Goal: Information Seeking & Learning: Learn about a topic

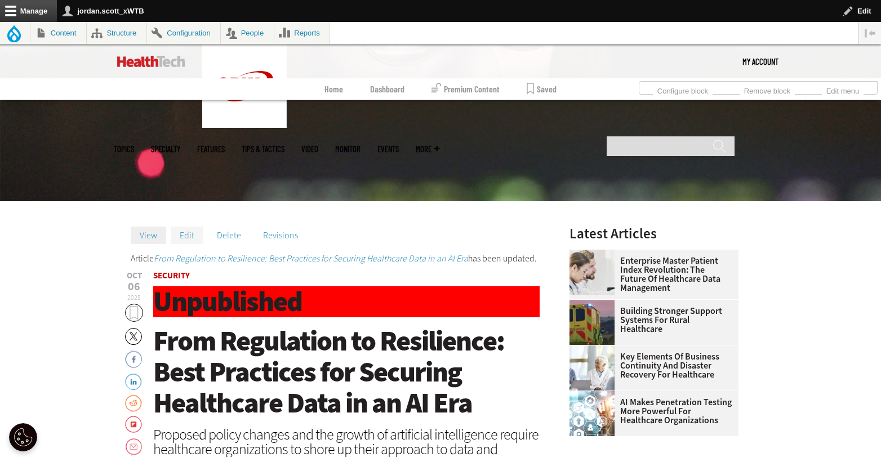
click at [189, 231] on link "Edit" at bounding box center [187, 234] width 33 height 17
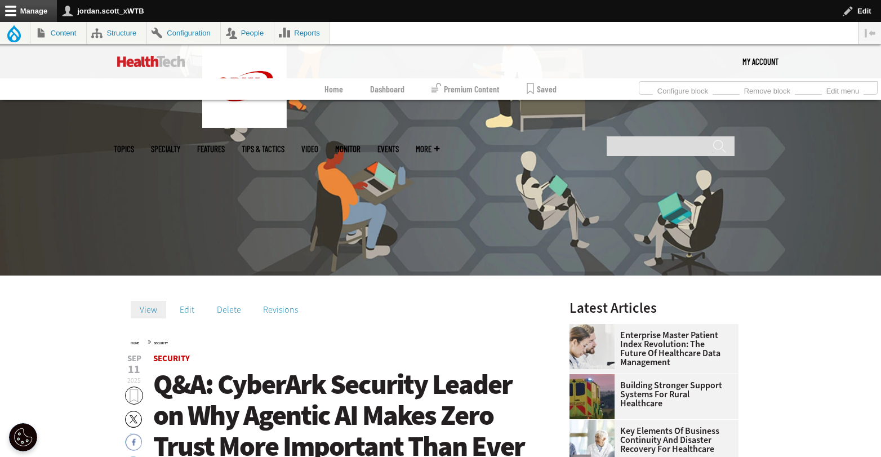
click at [154, 60] on img at bounding box center [151, 61] width 68 height 11
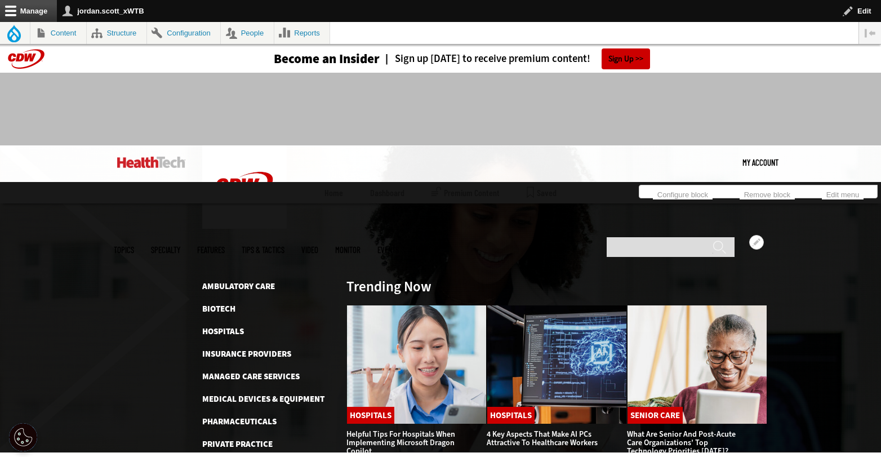
click at [243, 456] on link "Rural Healthcare" at bounding box center [239, 466] width 75 height 11
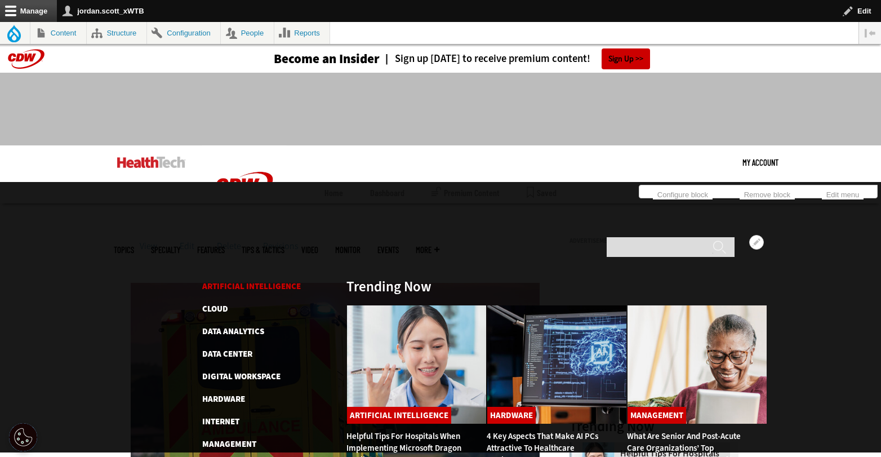
click at [231, 280] on link "Artificial Intelligence" at bounding box center [251, 285] width 99 height 11
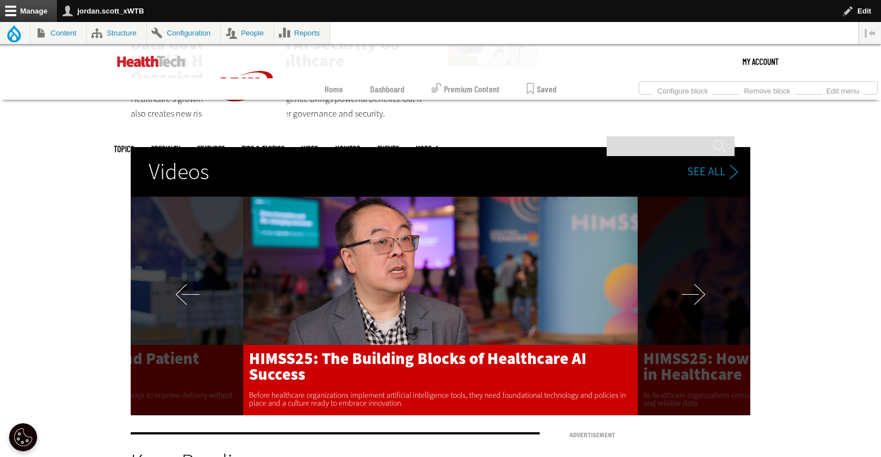
scroll to position [2227, 0]
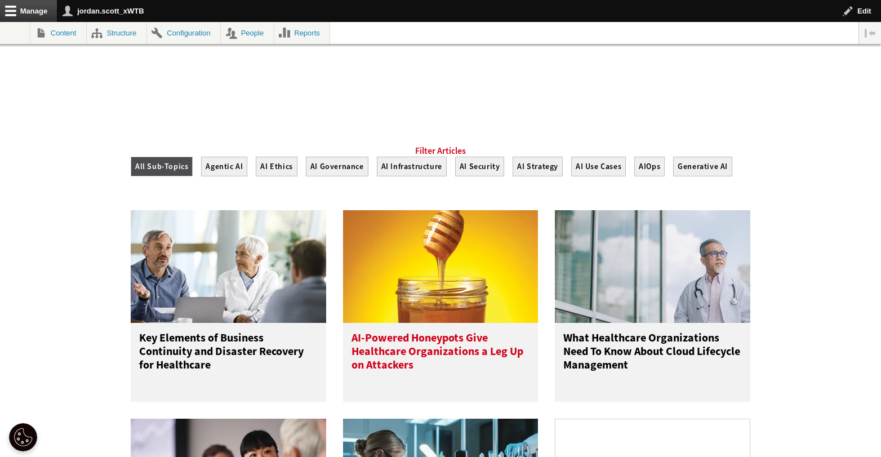
scroll to position [469, 0]
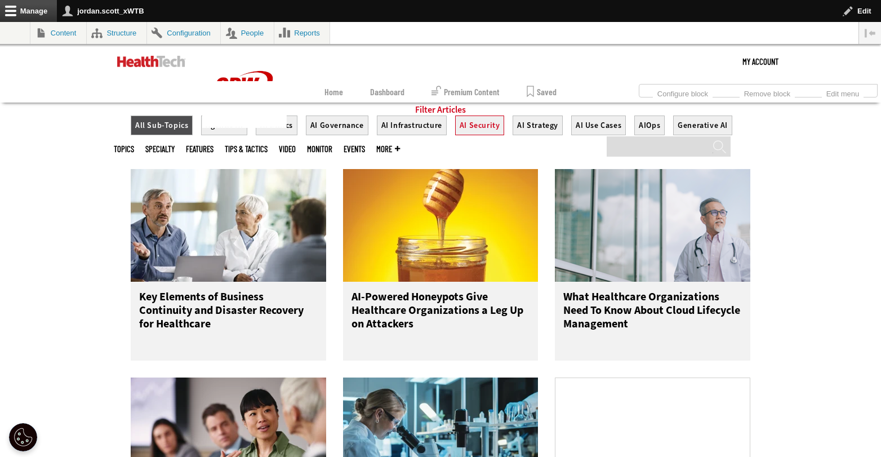
click at [483, 135] on button "AI Security" at bounding box center [480, 125] width 50 height 20
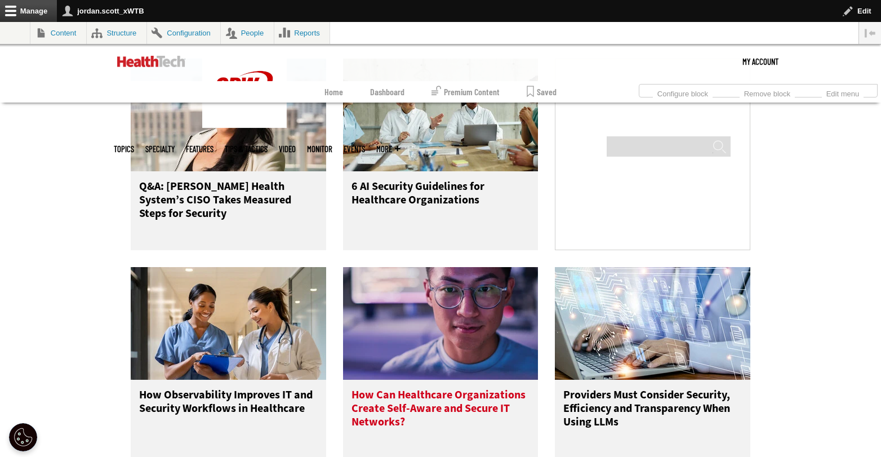
scroll to position [772, 0]
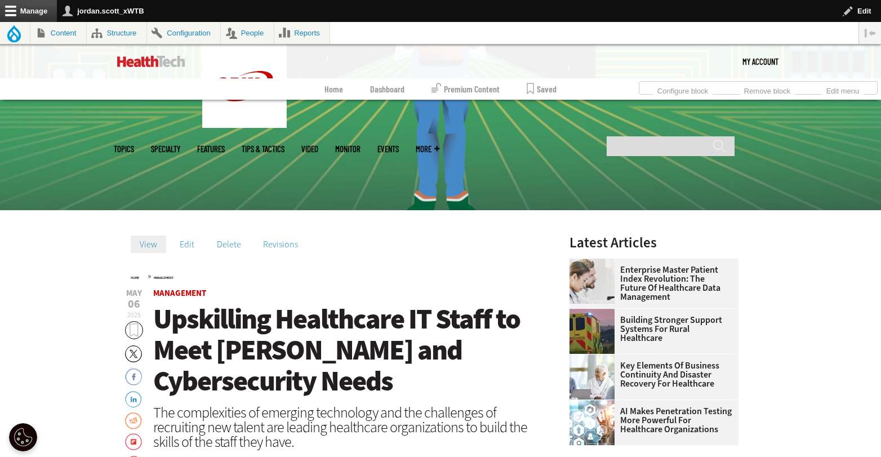
scroll to position [252, 0]
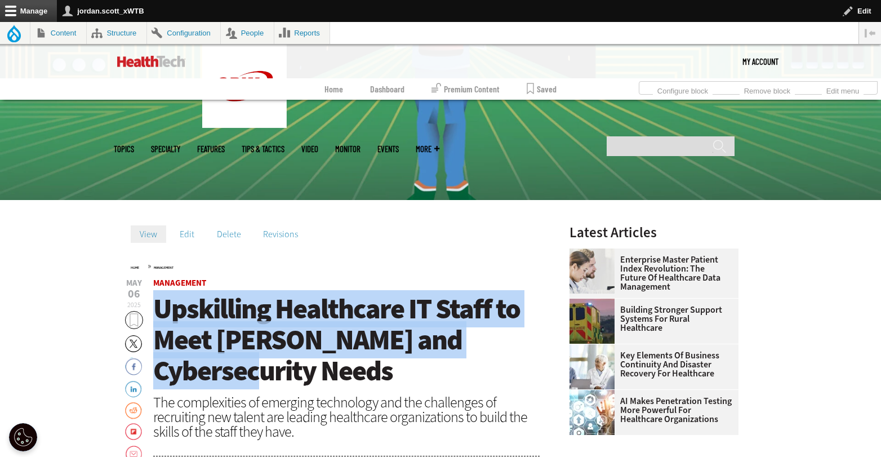
drag, startPoint x: 535, startPoint y: 338, endPoint x: 154, endPoint y: 317, distance: 381.2
click at [154, 317] on h1 "Upskilling Healthcare IT Staff to Meet AI and Cybersecurity Needs" at bounding box center [346, 339] width 386 height 93
copy span "Upskilling Healthcare IT Staff to Meet AI and Cybersecurity Needs"
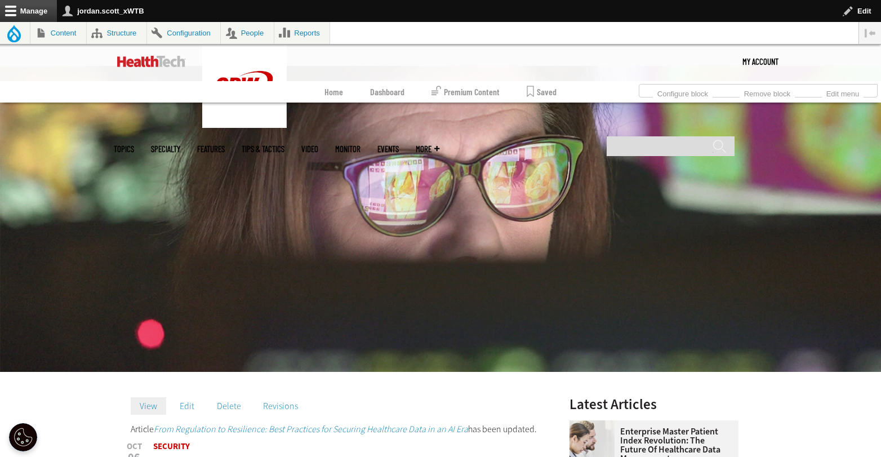
scroll to position [208, 0]
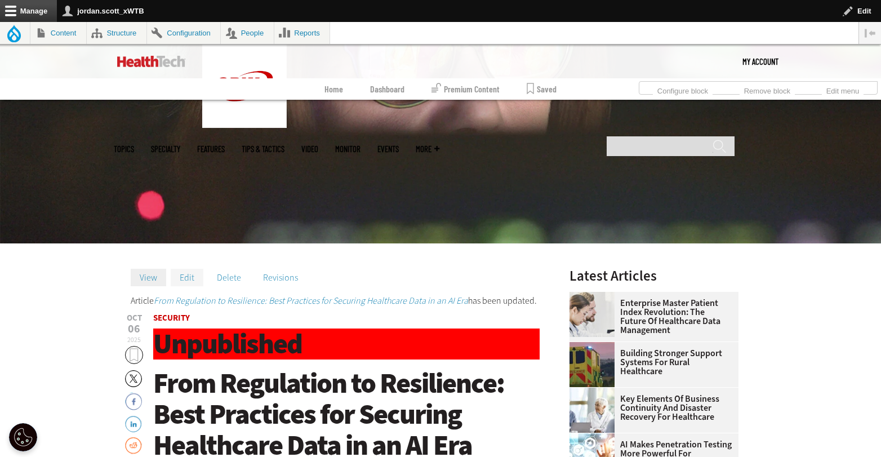
click at [186, 281] on link "Edit" at bounding box center [187, 277] width 33 height 17
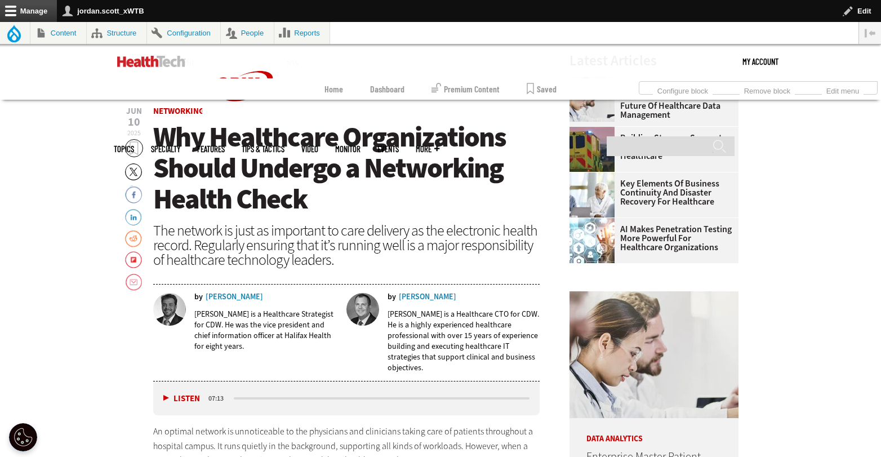
scroll to position [409, 0]
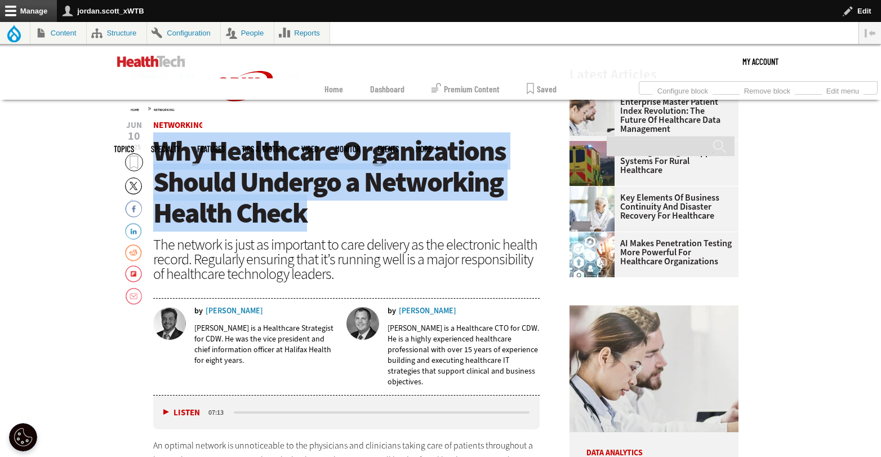
drag, startPoint x: 253, startPoint y: 198, endPoint x: 160, endPoint y: 159, distance: 101.2
click at [160, 159] on h1 "Why Healthcare Organizations Should Undergo a Networking Health Check" at bounding box center [346, 182] width 386 height 93
copy span "Why Healthcare Organizations Should Undergo a Networking Health Check"
click at [345, 196] on span "Why Healthcare Organizations Should Undergo a Networking Health Check" at bounding box center [329, 181] width 352 height 99
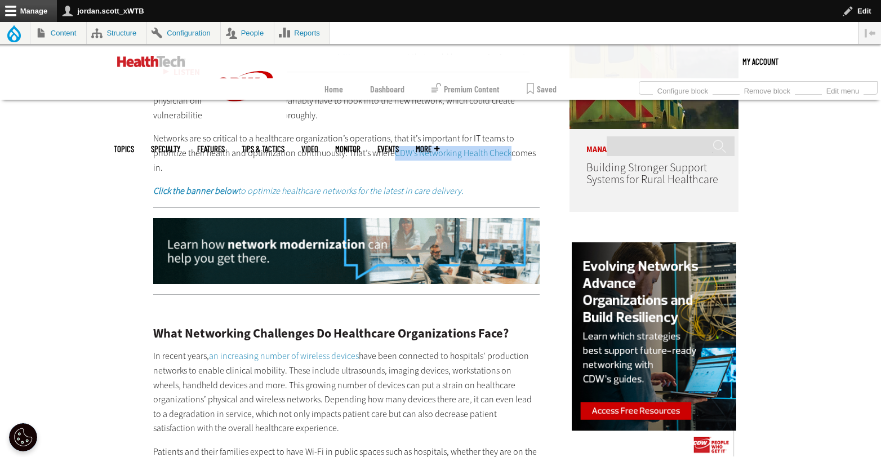
scroll to position [1499, 0]
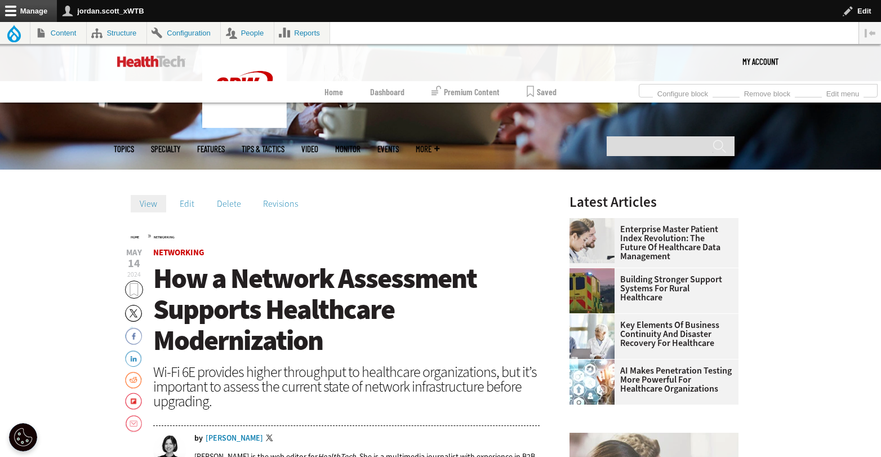
scroll to position [386, 0]
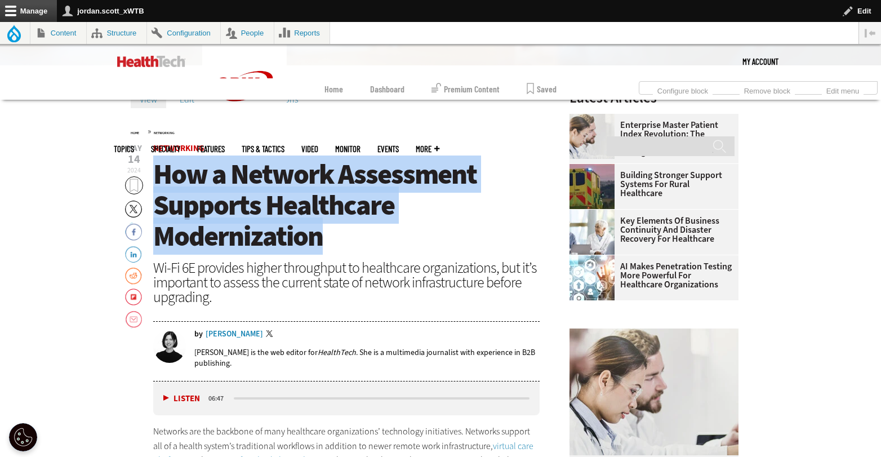
drag, startPoint x: 329, startPoint y: 238, endPoint x: 160, endPoint y: 180, distance: 178.9
click at [160, 180] on h1 "How a Network Assessment Supports Healthcare Modernization" at bounding box center [346, 205] width 386 height 93
copy span "How a Network Assessment Supports Healthcare Modernization"
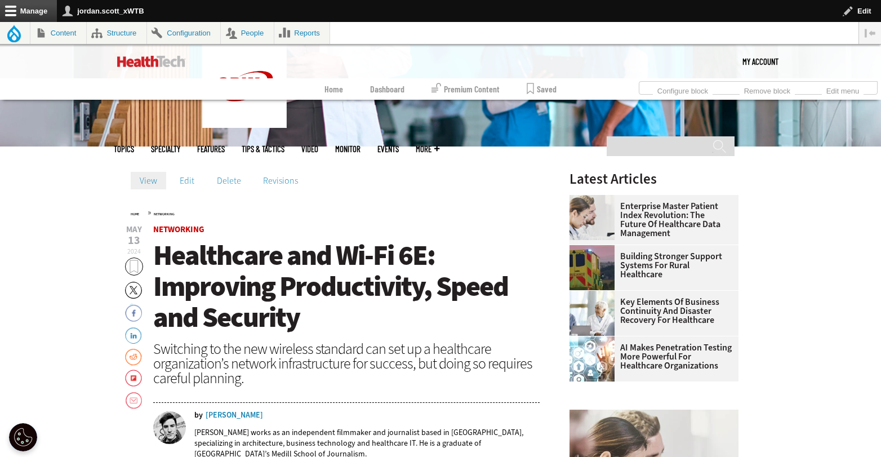
scroll to position [153, 0]
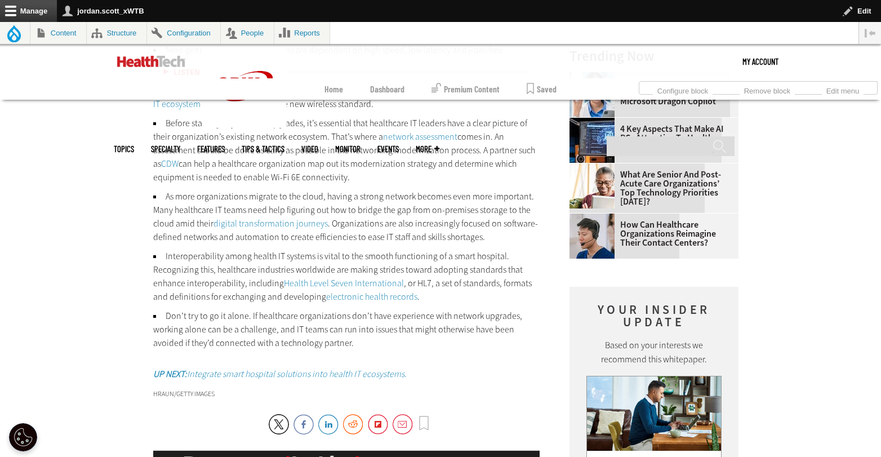
scroll to position [1490, 0]
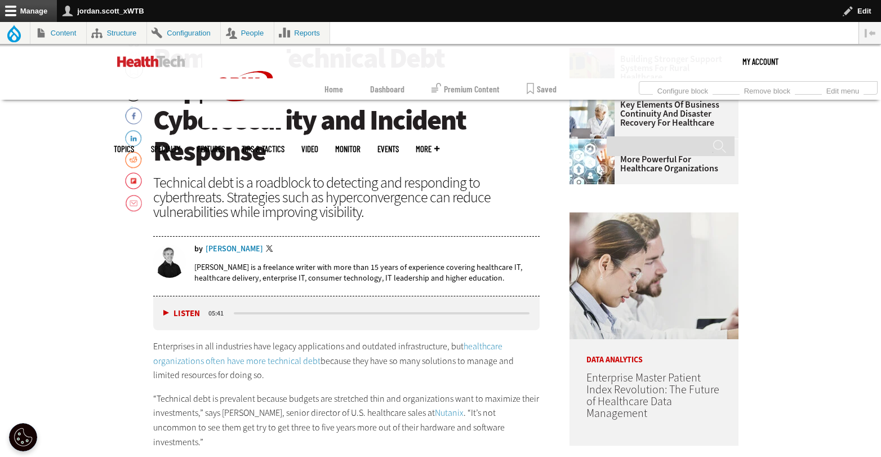
scroll to position [603, 0]
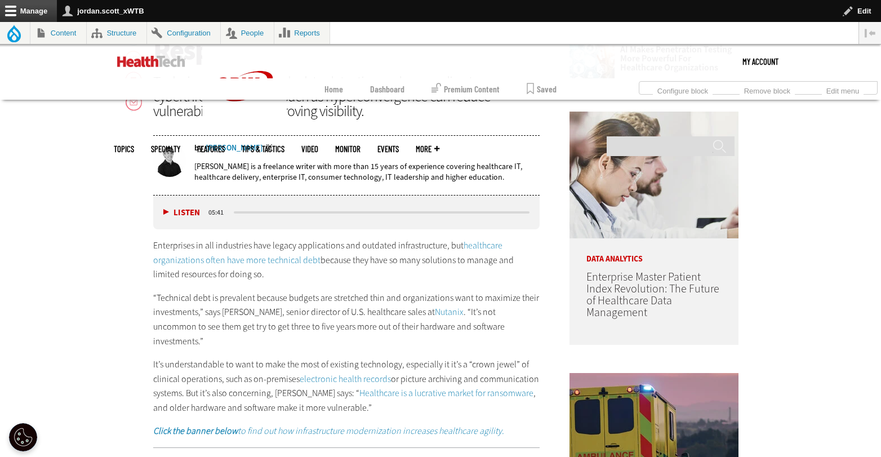
click at [288, 261] on link "healthcare organizations often have more technical debt" at bounding box center [327, 252] width 349 height 26
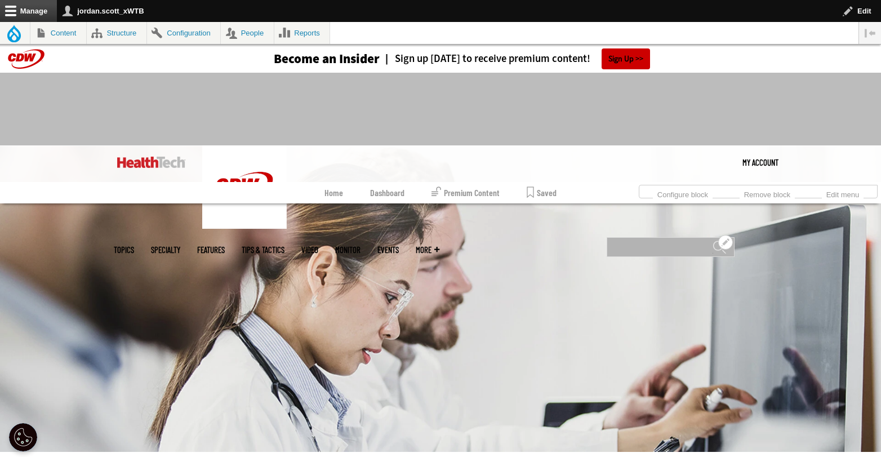
click at [644, 237] on input "Search" at bounding box center [670, 247] width 128 height 20
type input "*******"
click at [712, 240] on input "******" at bounding box center [719, 251] width 14 height 23
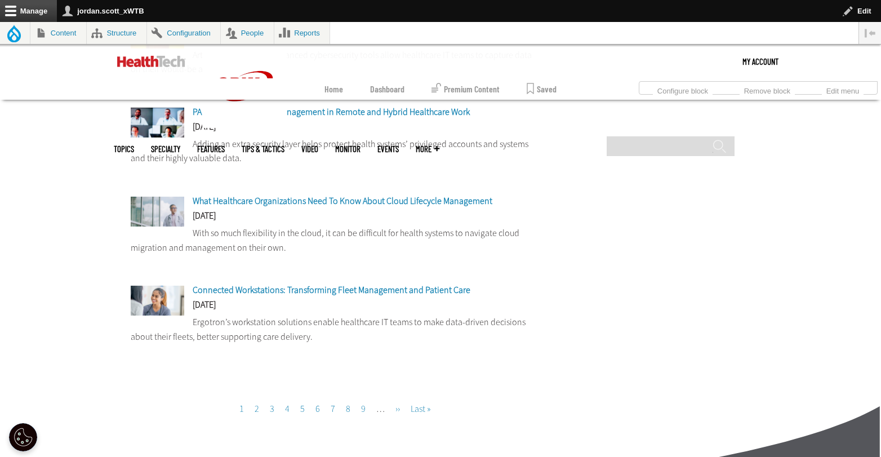
scroll to position [1105, 0]
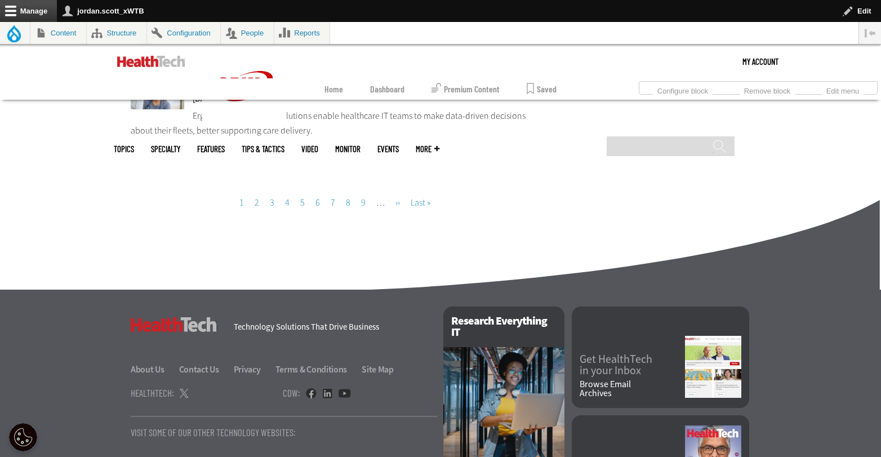
click at [257, 208] on link "Page 2" at bounding box center [256, 202] width 5 height 12
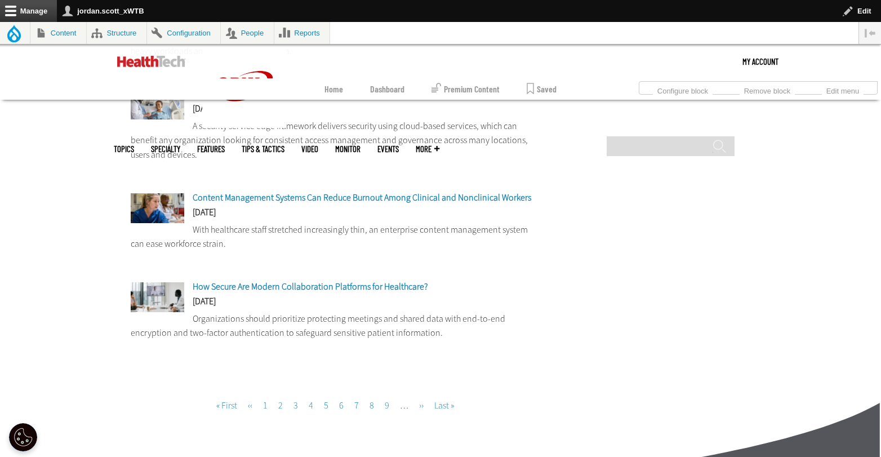
scroll to position [963, 0]
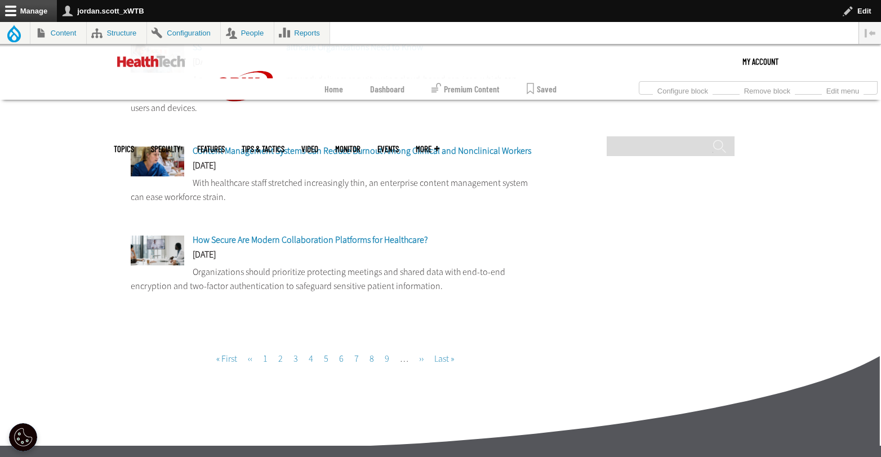
click at [296, 361] on link "Page 3" at bounding box center [295, 358] width 5 height 12
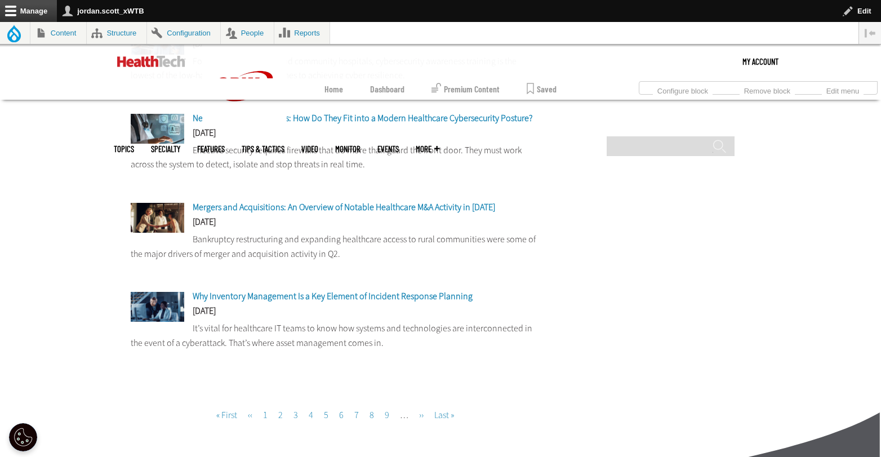
scroll to position [967, 0]
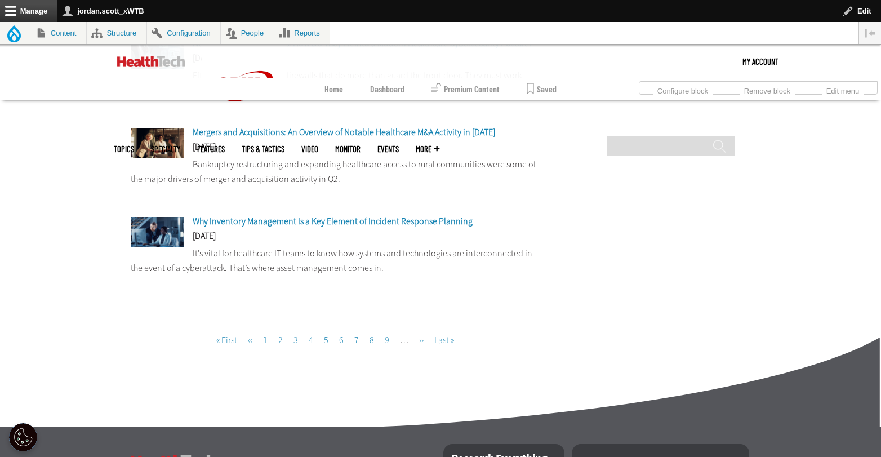
click at [311, 345] on link "Page 4" at bounding box center [311, 340] width 5 height 12
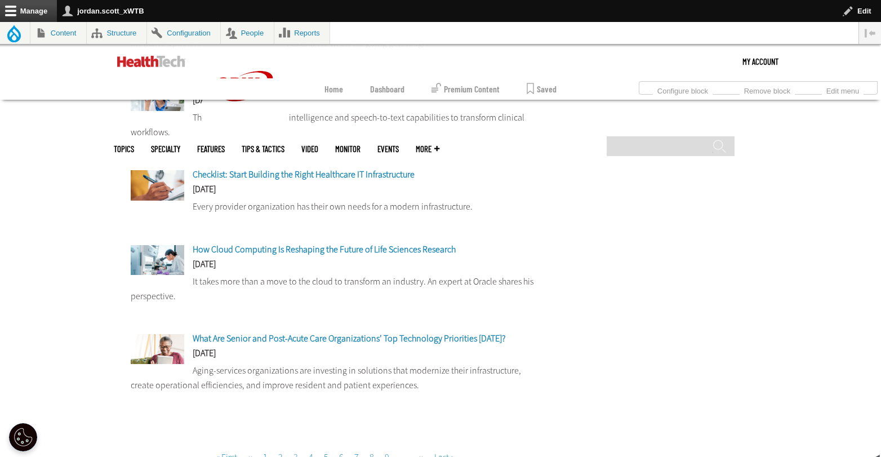
scroll to position [852, 0]
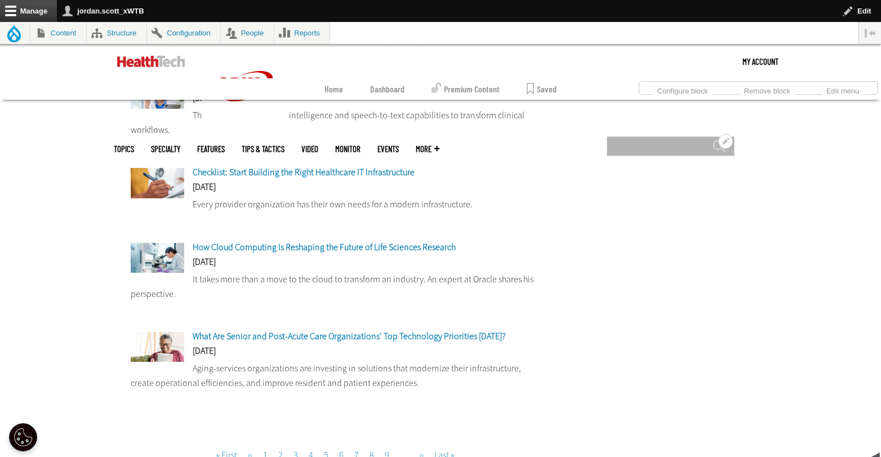
click at [633, 136] on input "Search" at bounding box center [670, 146] width 128 height 20
type input "**********"
click at [712, 139] on input "******" at bounding box center [719, 150] width 14 height 23
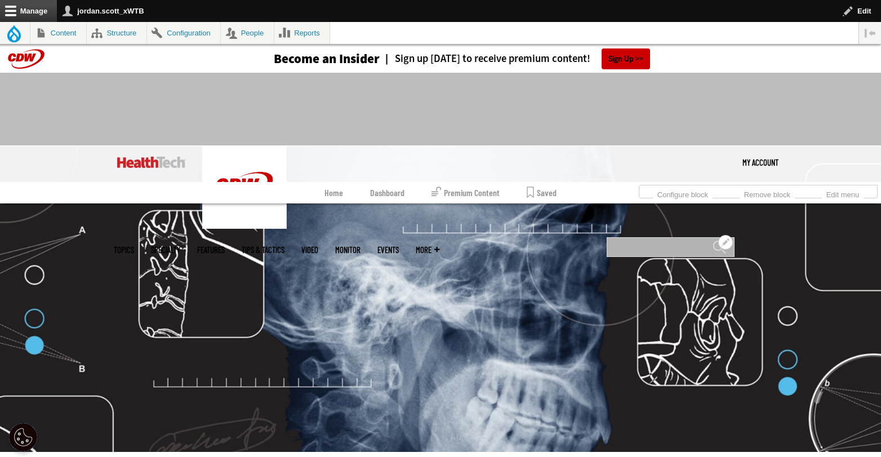
click at [644, 237] on input "Search" at bounding box center [670, 247] width 128 height 20
type input "********"
click at [712, 240] on input "******" at bounding box center [719, 251] width 14 height 23
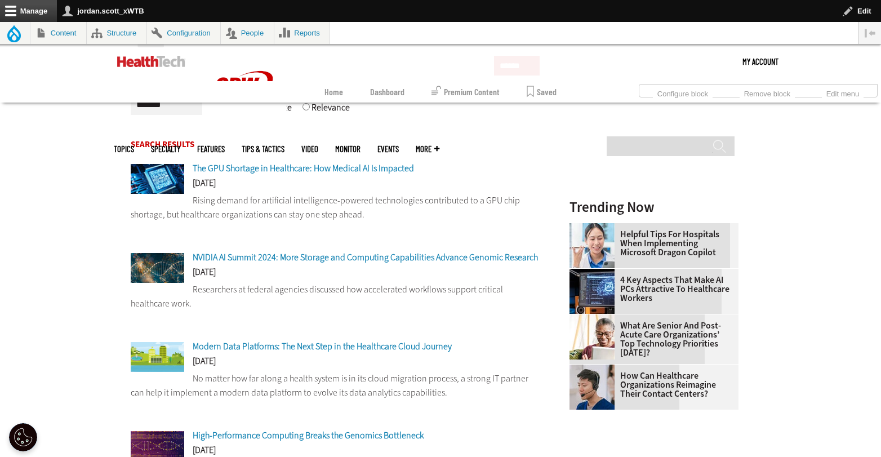
scroll to position [244, 0]
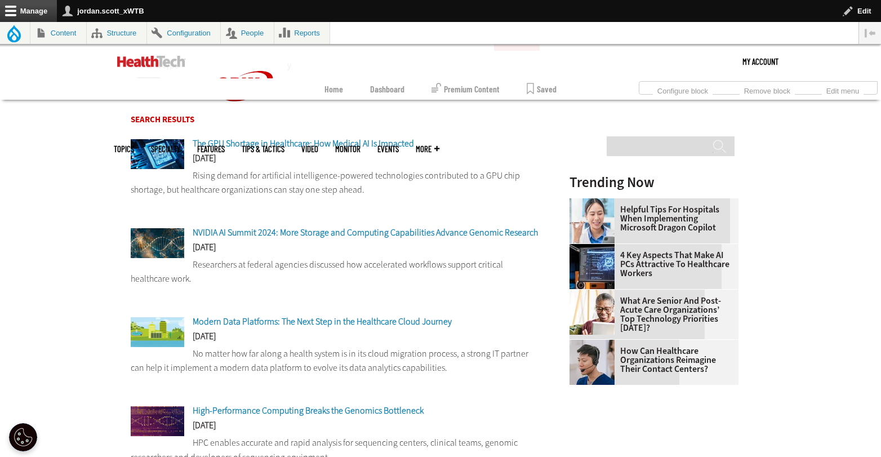
click at [443, 236] on span "NVIDIA AI Summit 2024: More Storage and Computing Capabilities Advance Genomic …" at bounding box center [365, 232] width 345 height 12
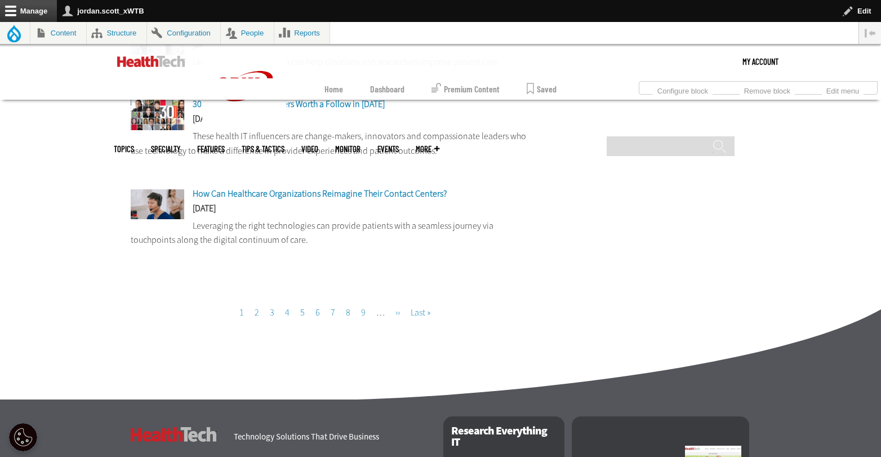
scroll to position [983, 0]
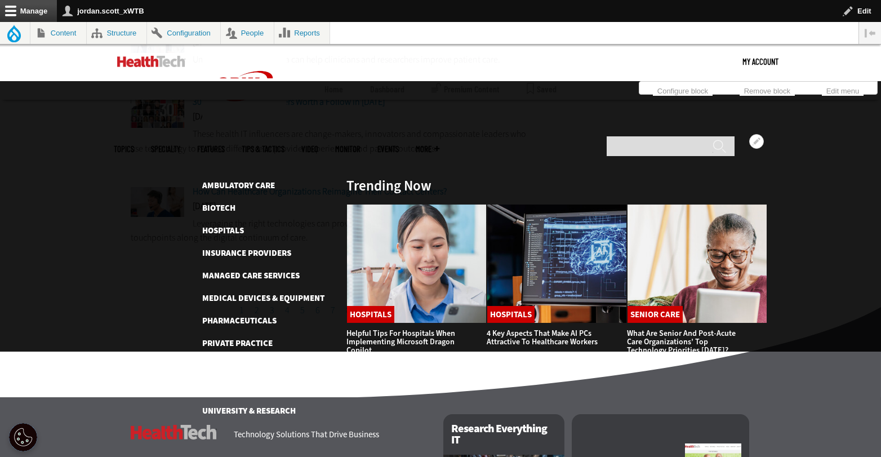
click at [257, 271] on ul "Ambulatory Care Biotech Hospitals Insurance Providers Managed Care Services Med…" at bounding box center [268, 297] width 132 height 239
click at [261, 360] on link "Rural Healthcare" at bounding box center [239, 365] width 75 height 11
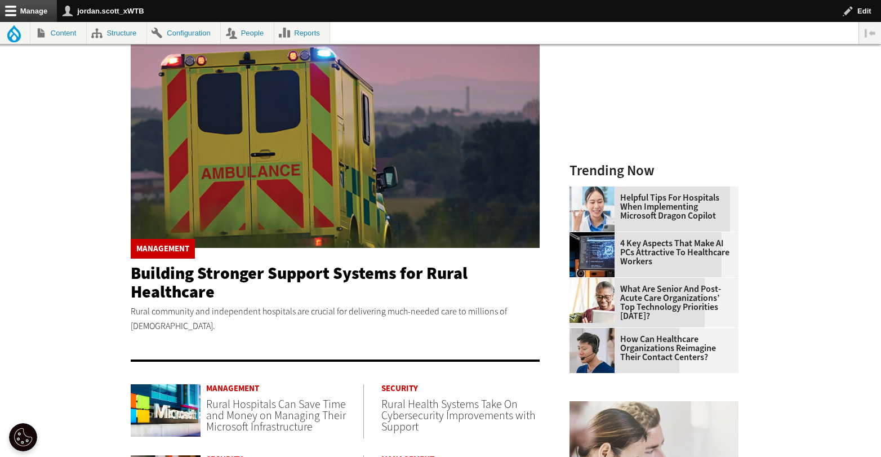
scroll to position [397, 0]
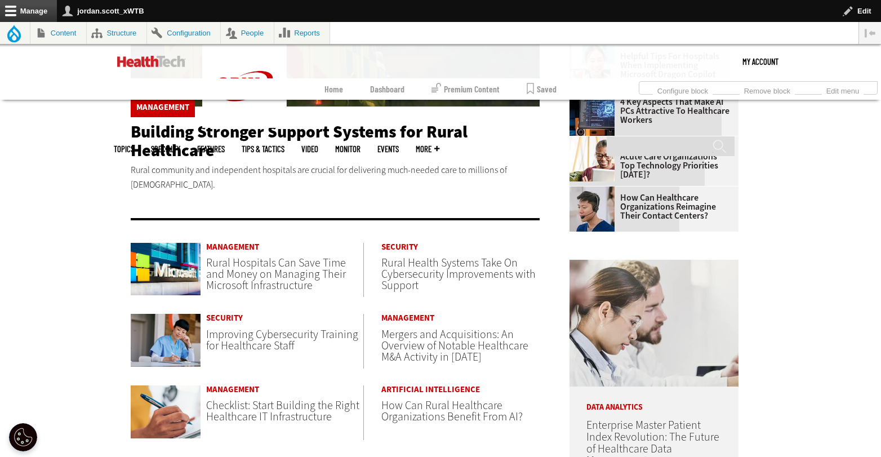
click at [443, 272] on span "Rural Health Systems Take On Cybersecurity Improvements with Support" at bounding box center [458, 274] width 154 height 38
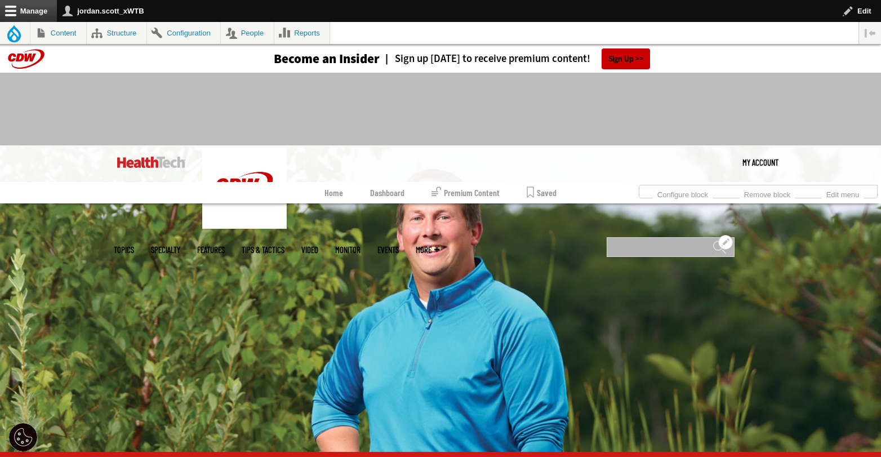
click at [648, 237] on input "Search" at bounding box center [670, 247] width 128 height 20
type input "**********"
click at [712, 240] on input "******" at bounding box center [719, 251] width 14 height 23
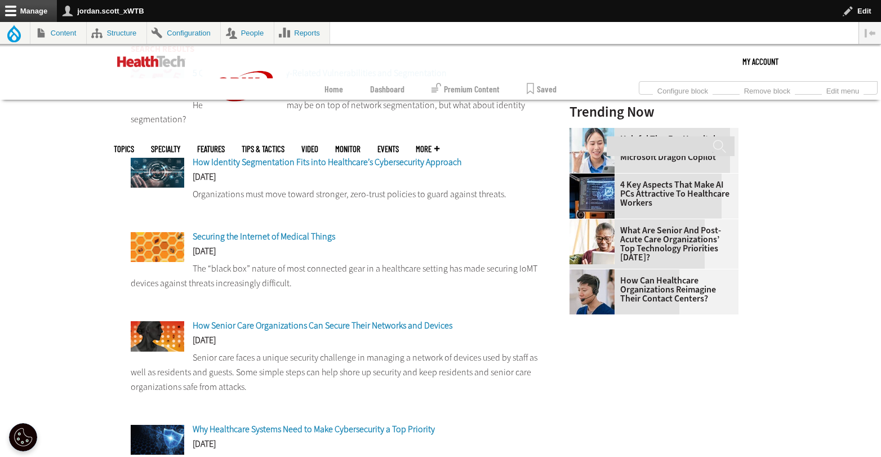
scroll to position [316, 0]
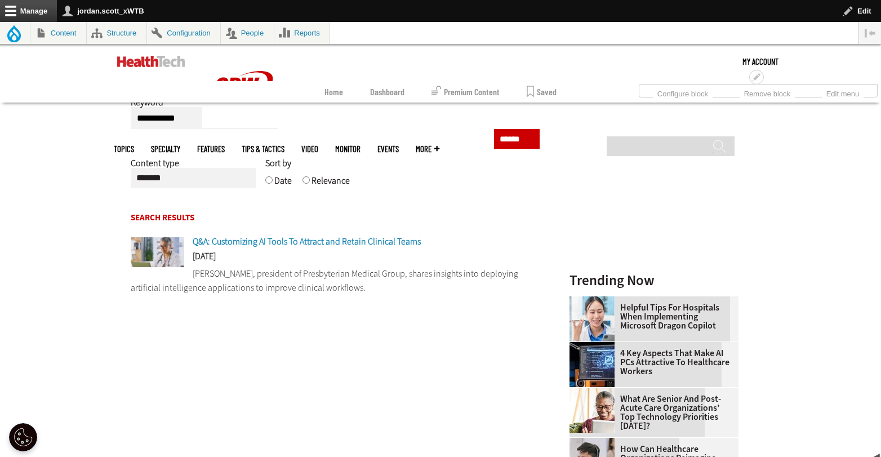
scroll to position [146, 0]
click at [328, 244] on span "Q&A: Customizing AI Tools To Attract and Retain Clinical Teams" at bounding box center [307, 241] width 228 height 12
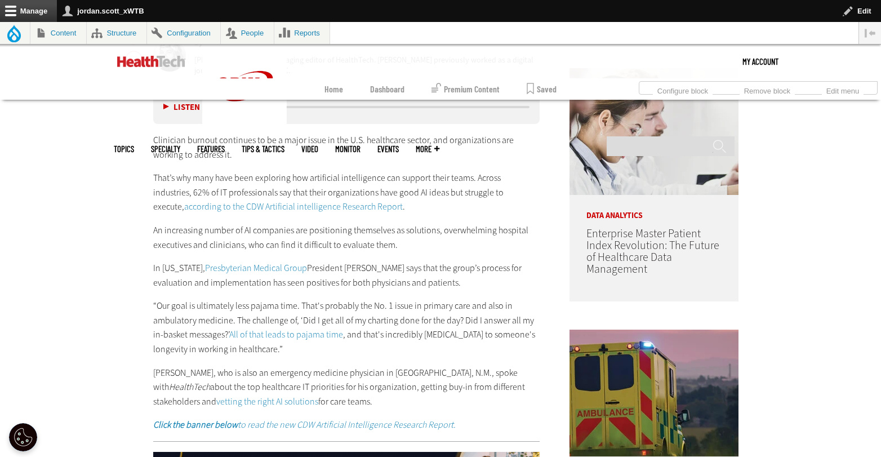
scroll to position [698, 0]
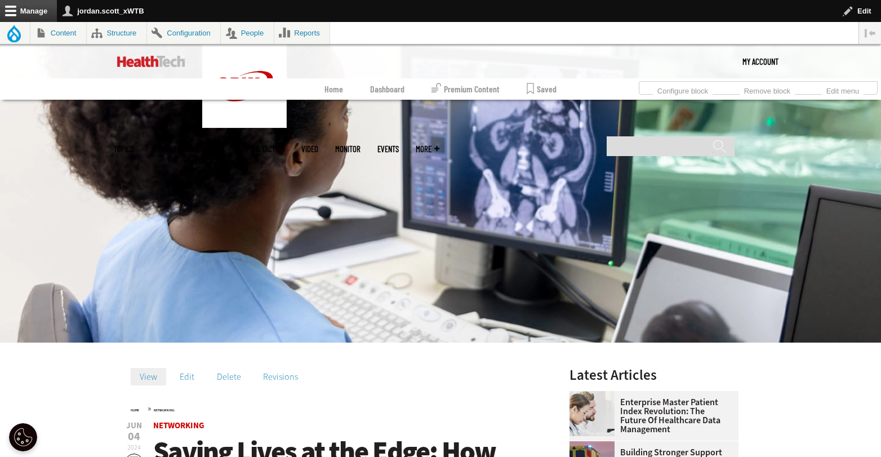
scroll to position [453, 0]
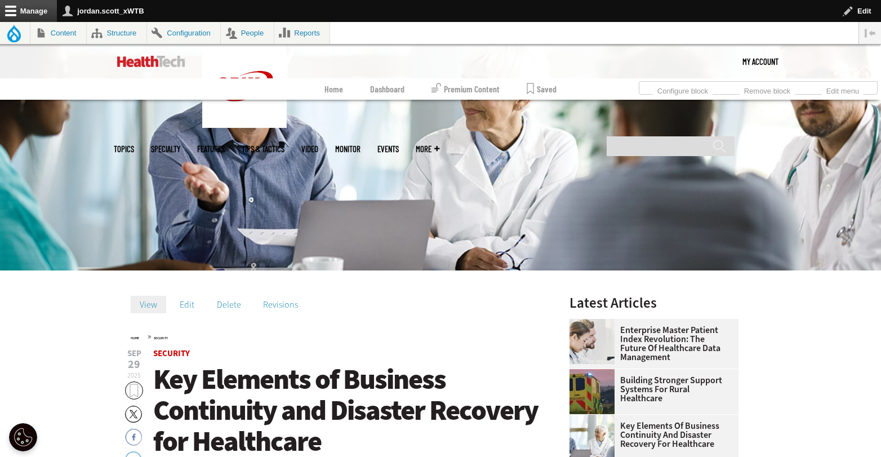
scroll to position [395, 0]
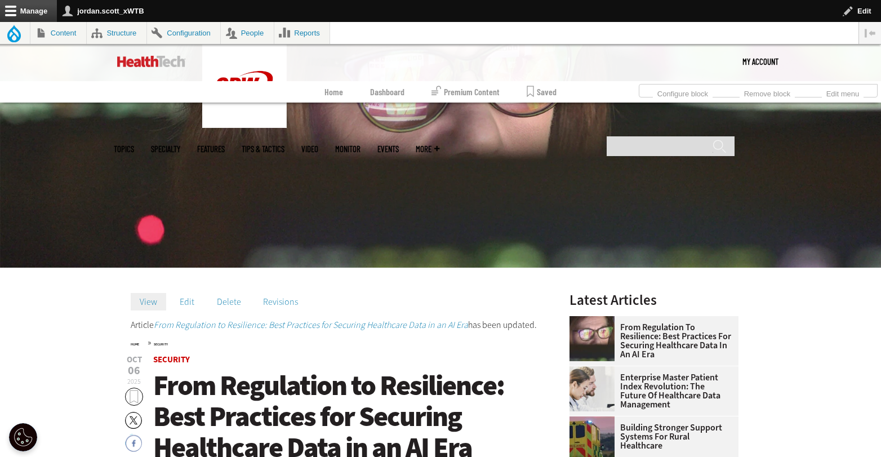
scroll to position [300, 0]
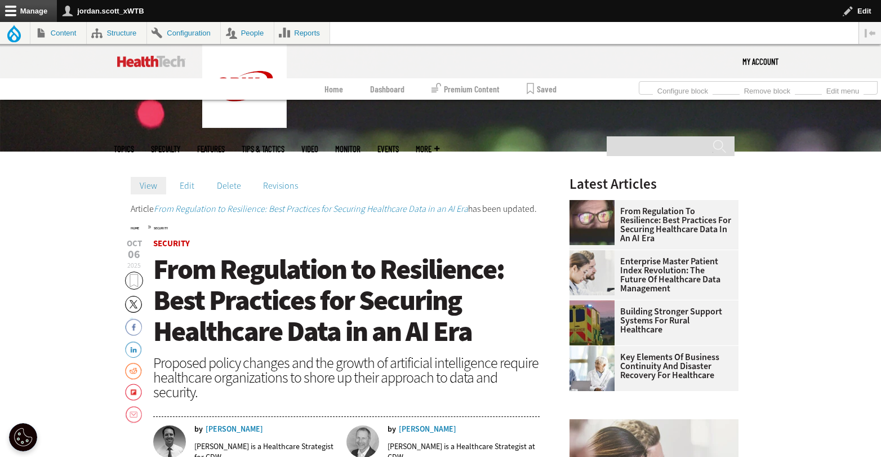
click at [149, 61] on img at bounding box center [151, 61] width 68 height 11
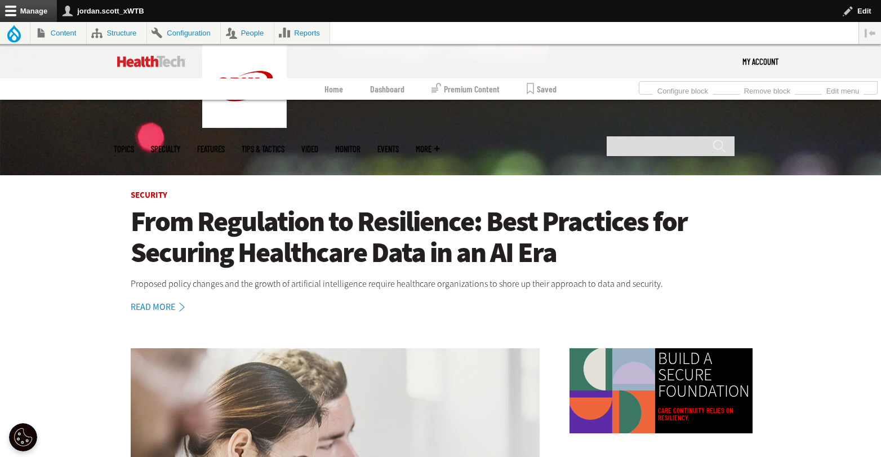
scroll to position [490, 0]
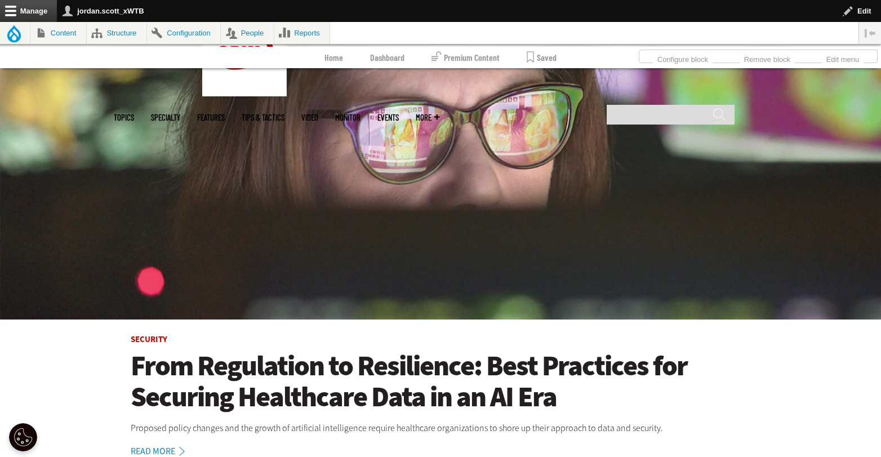
scroll to position [11, 0]
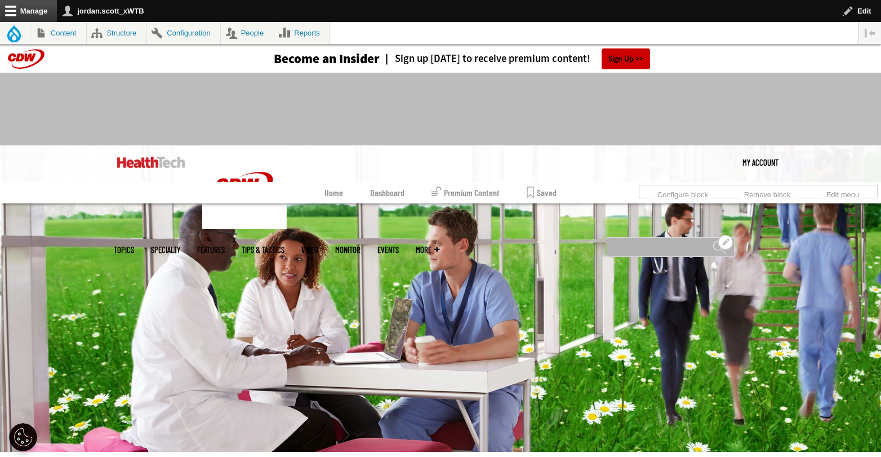
click at [659, 237] on input "Search" at bounding box center [670, 247] width 128 height 20
type input "****"
click at [712, 240] on input "******" at bounding box center [719, 251] width 14 height 23
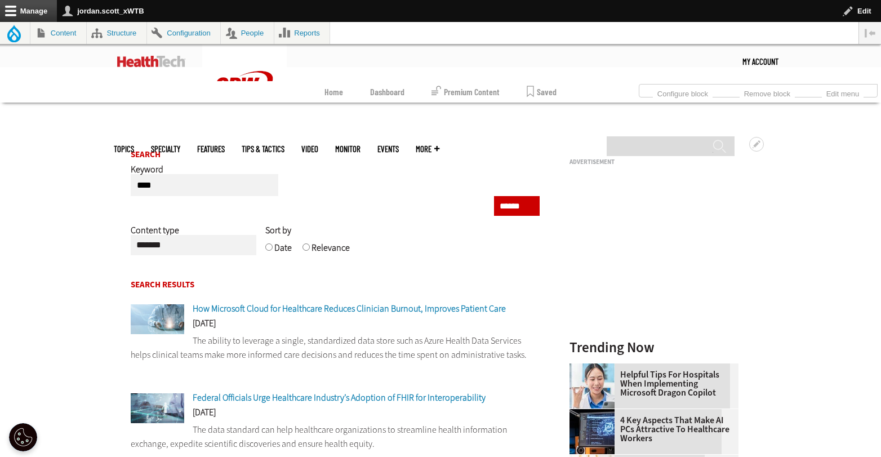
scroll to position [202, 0]
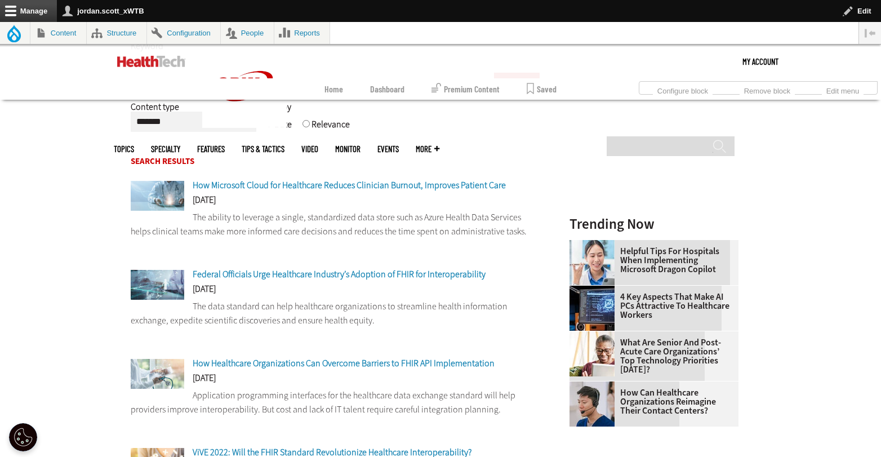
click at [413, 278] on span "Federal Officials Urge Healthcare Industry’s Adoption of FHIR for Interoperabil…" at bounding box center [339, 274] width 293 height 12
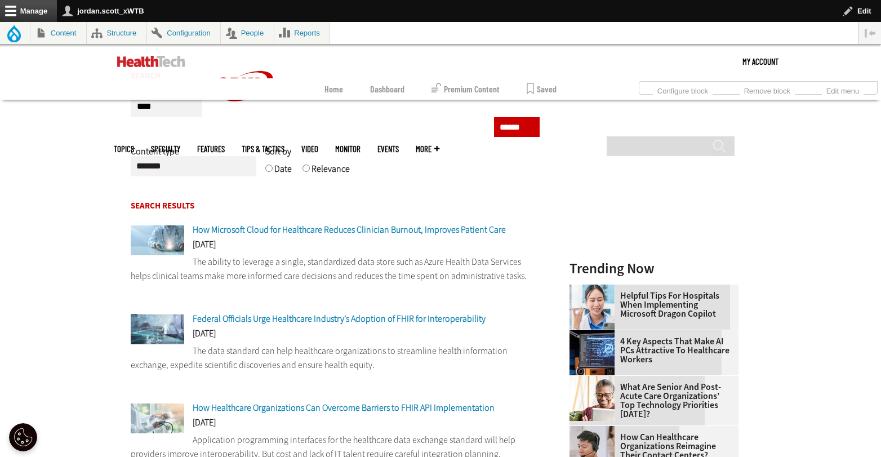
scroll to position [202, 0]
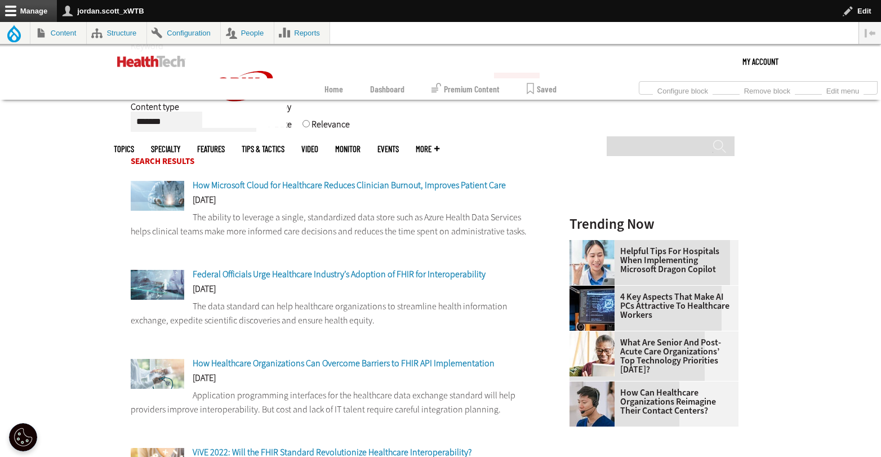
click at [370, 365] on span "How Healthcare Organizations Can Overcome Barriers to FHIR API Implementation" at bounding box center [344, 363] width 302 height 12
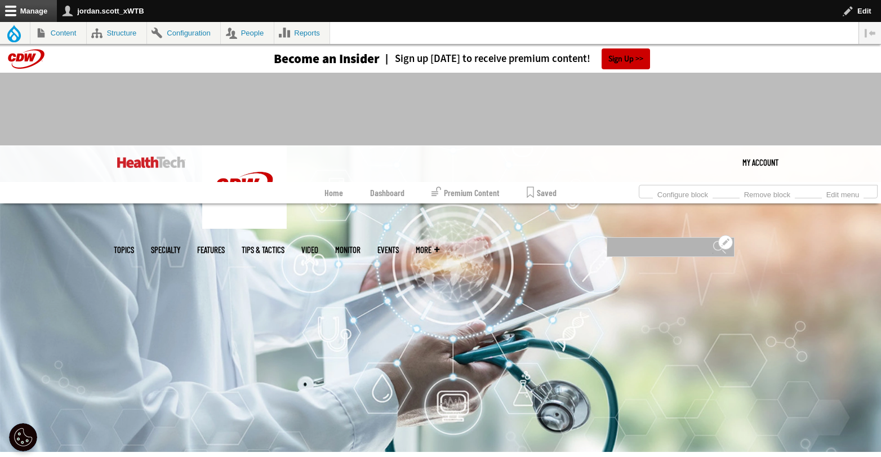
click at [673, 237] on input "Search" at bounding box center [670, 247] width 128 height 20
type input "*"
type input "********"
click at [712, 240] on input "******" at bounding box center [719, 251] width 14 height 23
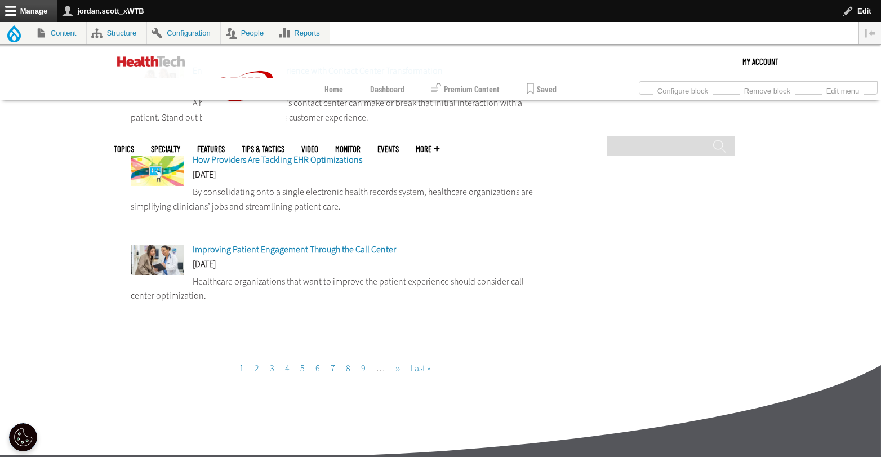
scroll to position [1038, 0]
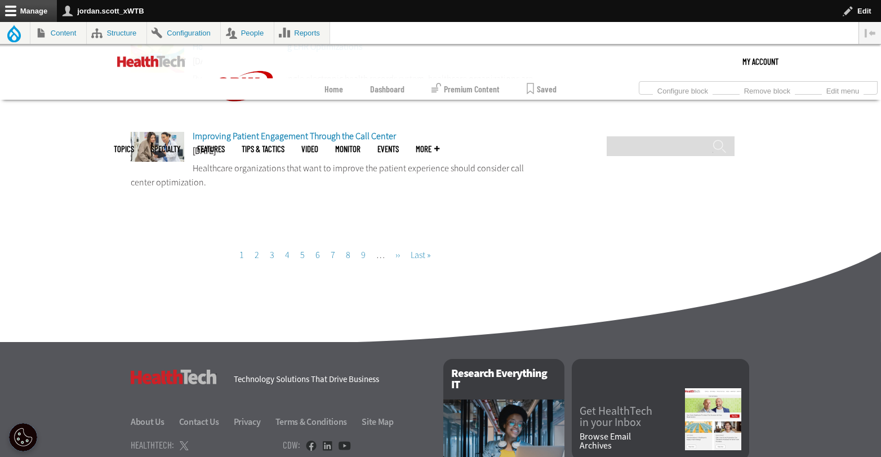
click at [257, 259] on link "Page 2" at bounding box center [256, 255] width 5 height 12
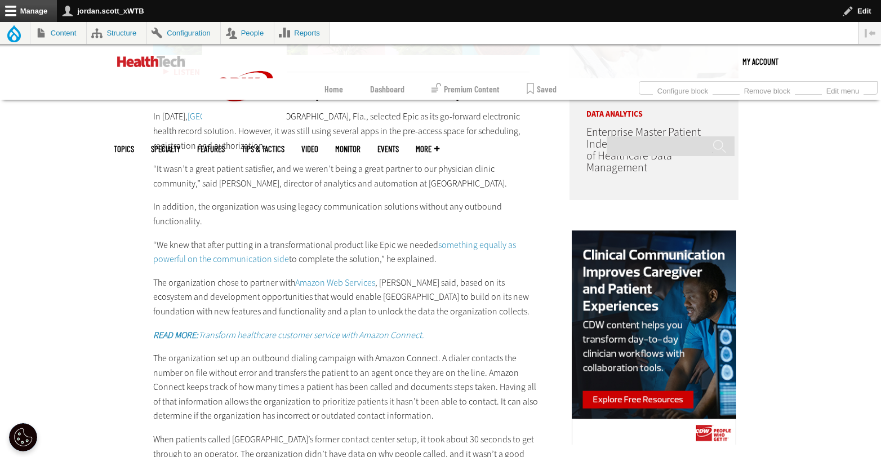
scroll to position [1020, 0]
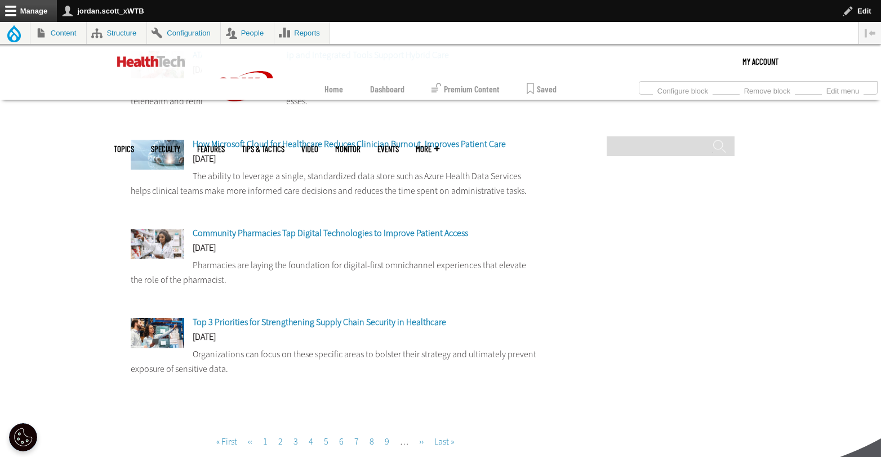
scroll to position [952, 0]
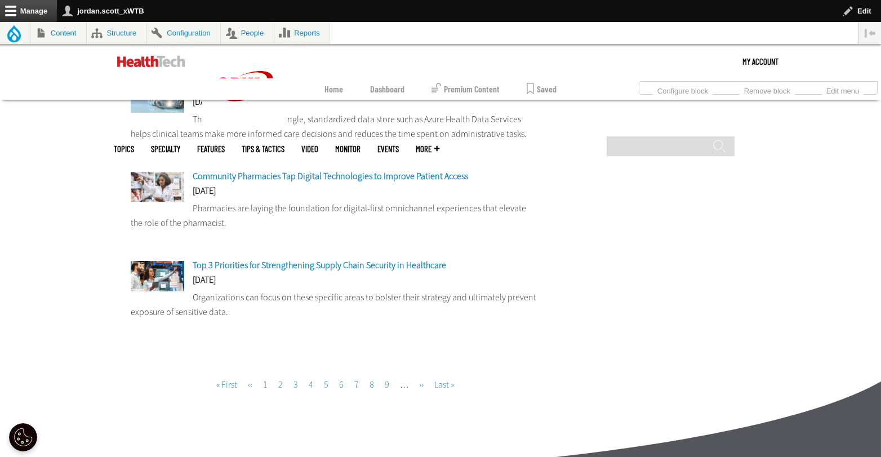
click at [296, 383] on link "Page 3" at bounding box center [295, 384] width 5 height 12
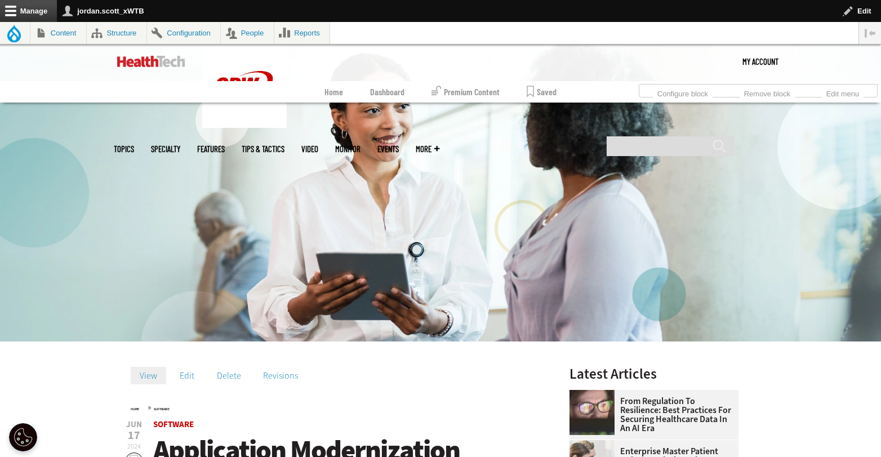
scroll to position [169, 0]
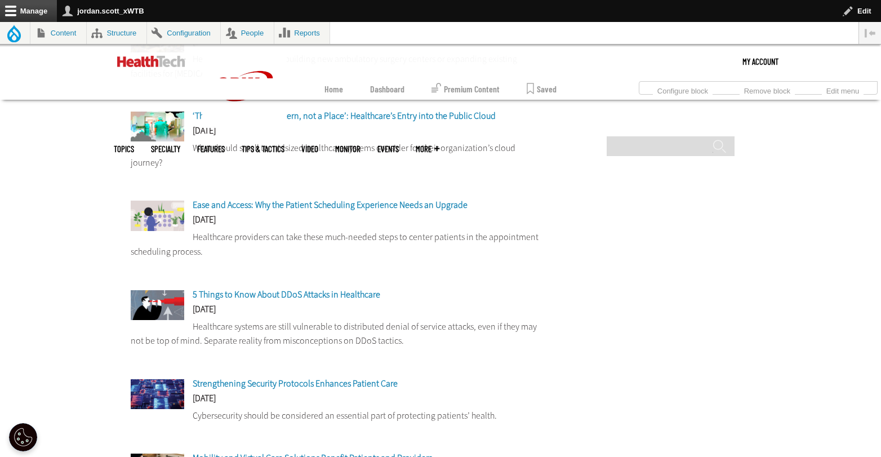
scroll to position [586, 0]
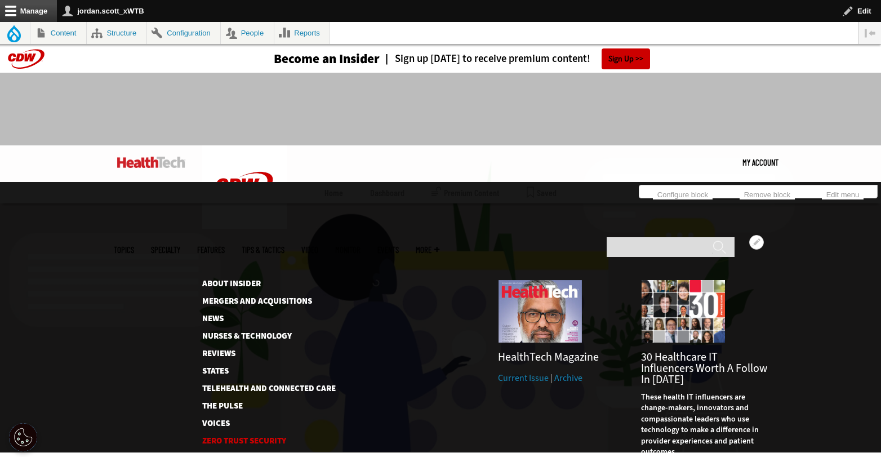
click at [247, 436] on link "Zero Trust Security" at bounding box center [268, 440] width 132 height 8
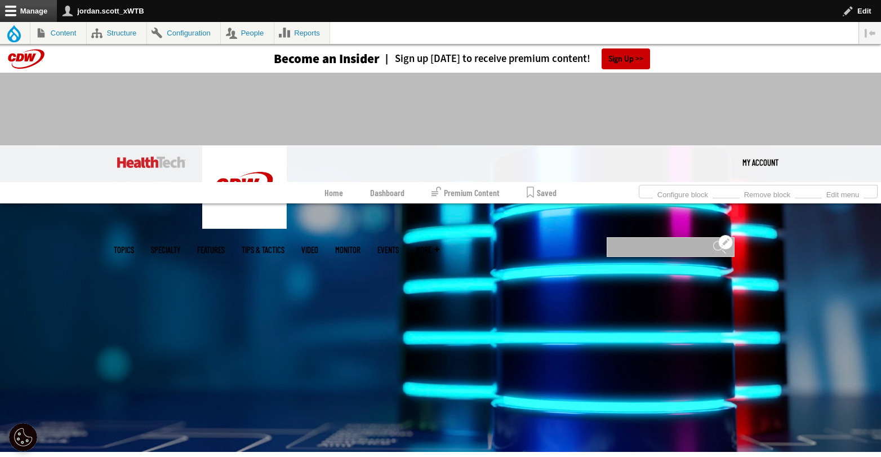
click at [648, 237] on input "Search" at bounding box center [670, 247] width 128 height 20
type input "***"
click at [712, 240] on input "******" at bounding box center [719, 251] width 14 height 23
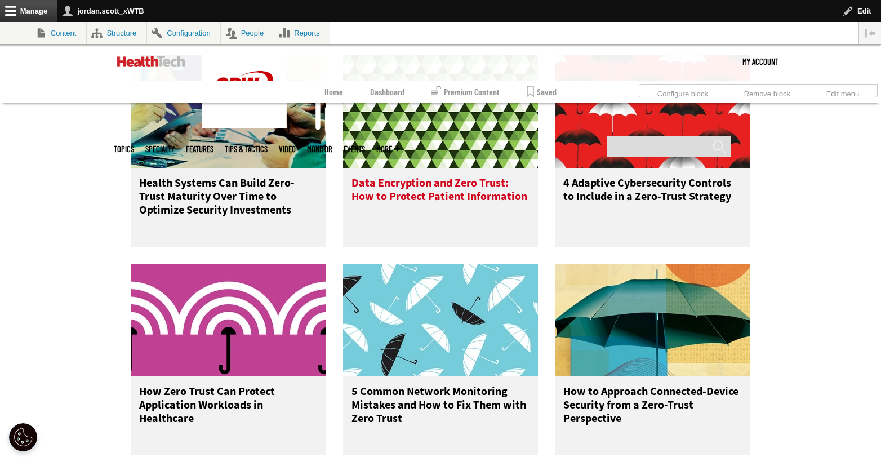
scroll to position [773, 0]
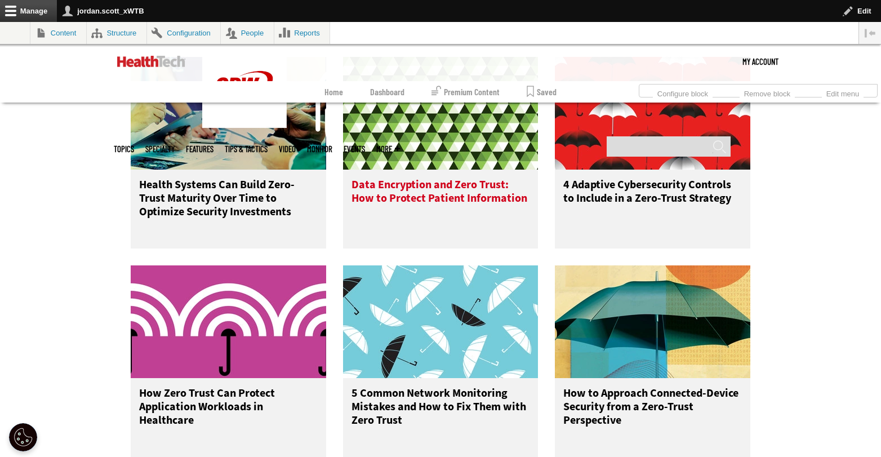
click at [449, 191] on h3 "Data Encryption and Zero Trust: How to Protect Patient Information" at bounding box center [440, 200] width 178 height 45
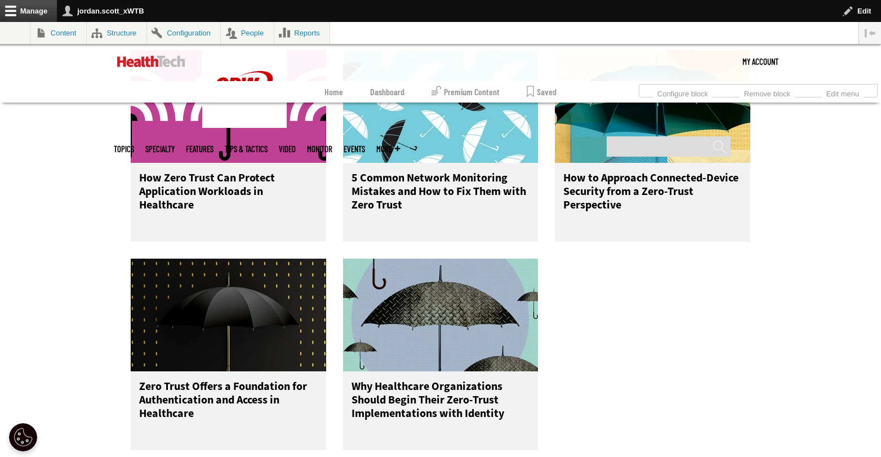
scroll to position [1034, 0]
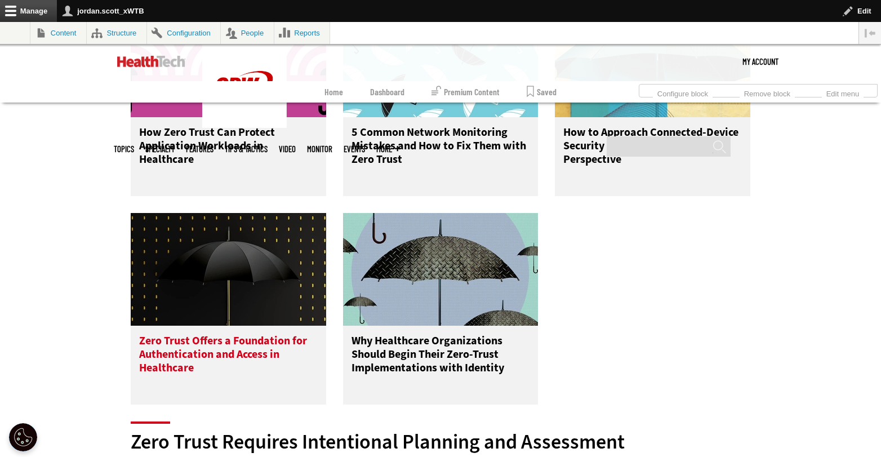
click at [199, 348] on h3 "Zero Trust Offers a Foundation for Authentication and Access in Healthcare" at bounding box center [228, 356] width 178 height 45
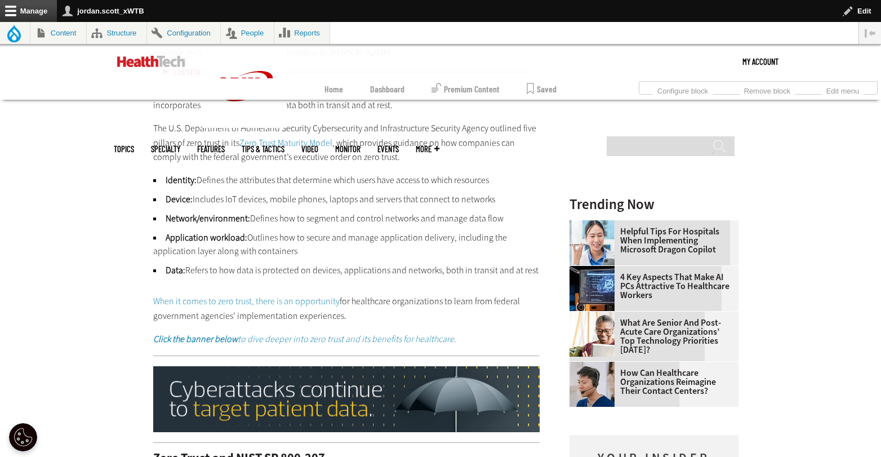
scroll to position [1627, 0]
